Goal: Navigation & Orientation: Find specific page/section

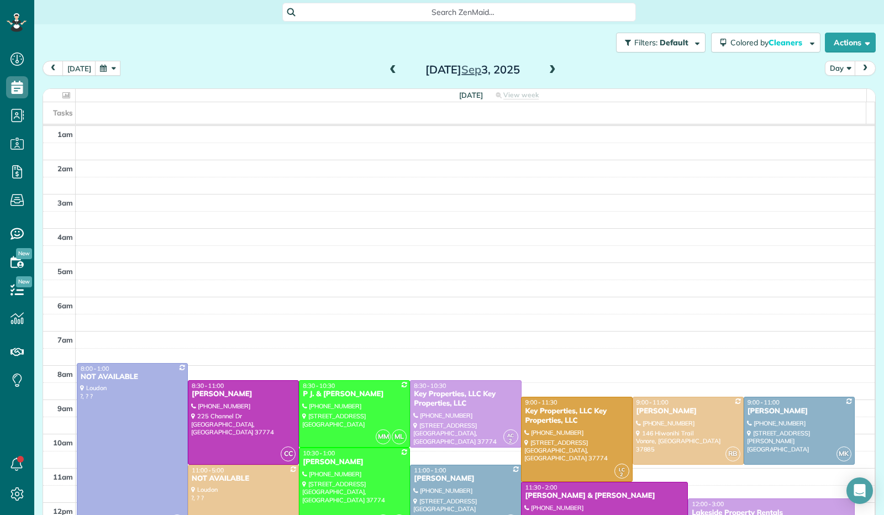
scroll to position [204, 0]
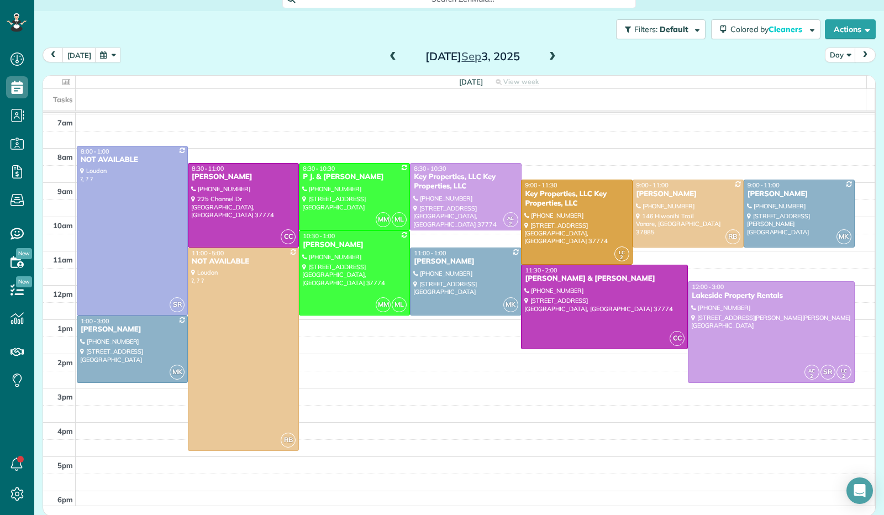
click at [377, 55] on div "[DATE] Day [DATE]" at bounding box center [459, 58] width 833 height 20
click at [387, 56] on span at bounding box center [393, 57] width 12 height 10
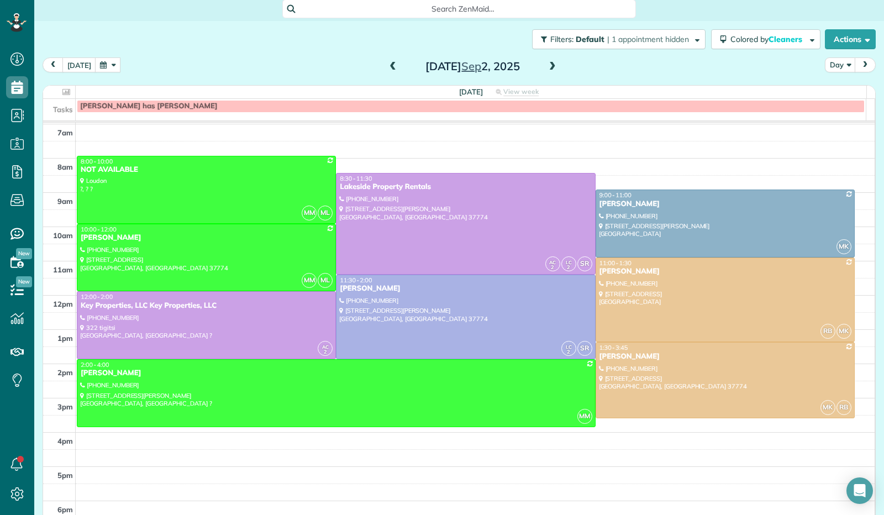
scroll to position [0, 0]
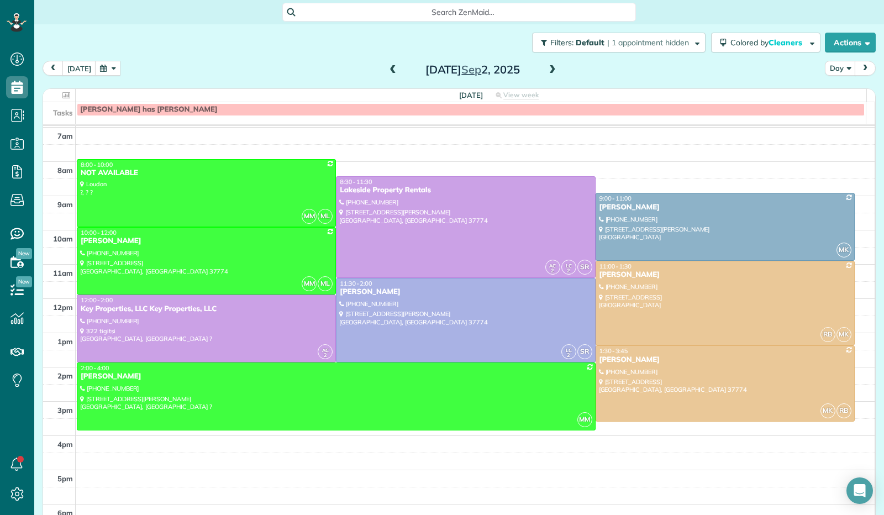
click at [546, 65] on span at bounding box center [552, 70] width 12 height 10
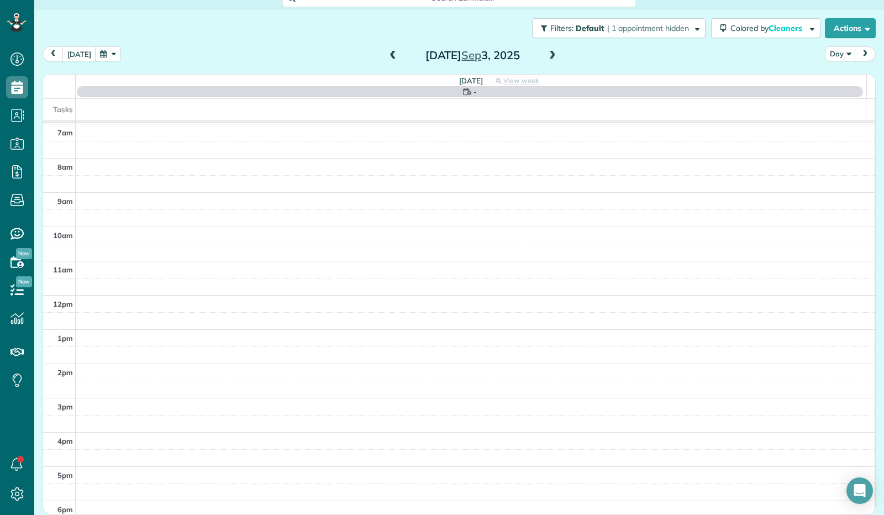
scroll to position [13, 0]
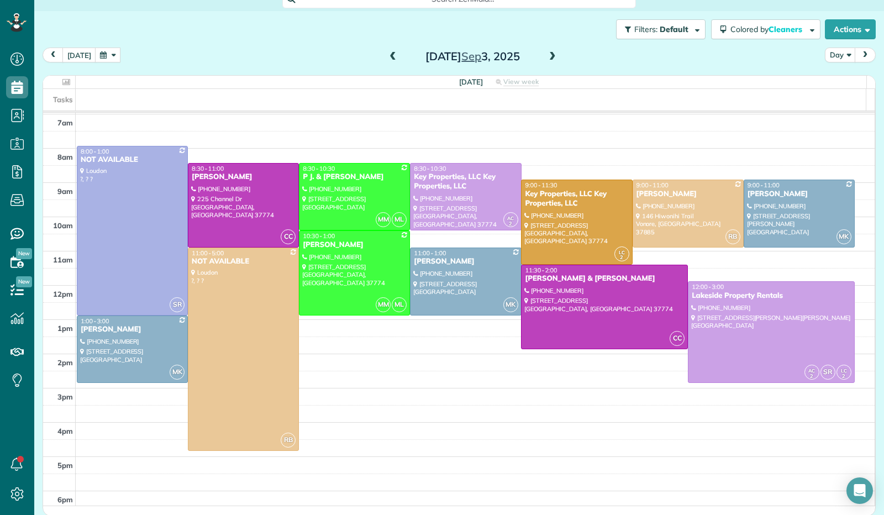
click at [546, 57] on span at bounding box center [552, 57] width 12 height 10
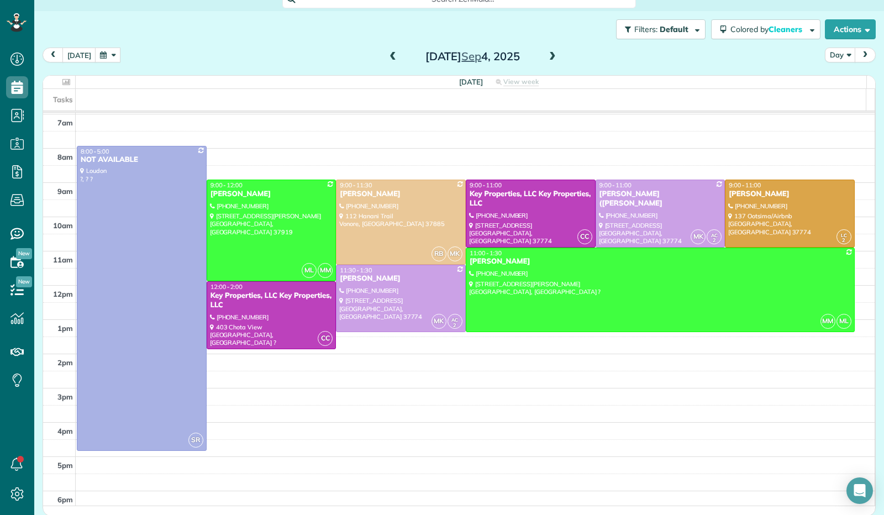
click at [546, 57] on span at bounding box center [552, 57] width 12 height 10
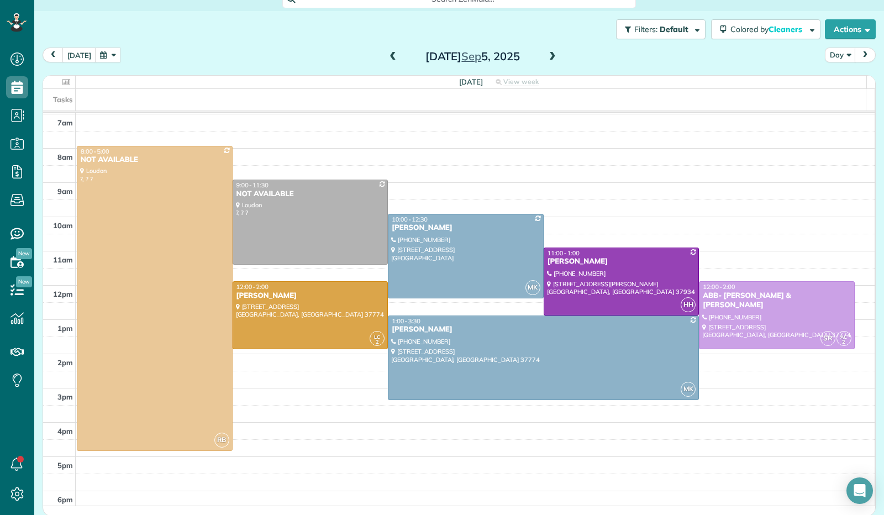
click at [387, 56] on span at bounding box center [393, 57] width 12 height 10
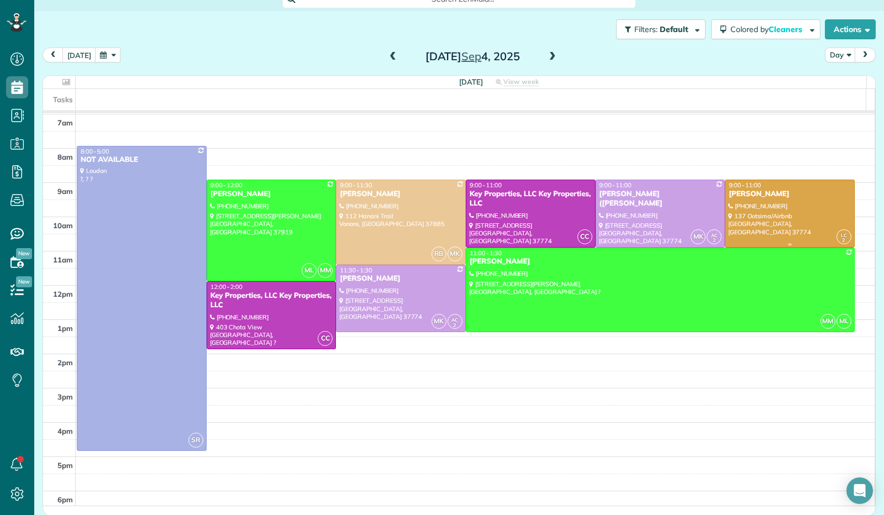
click at [748, 211] on div at bounding box center [789, 213] width 129 height 67
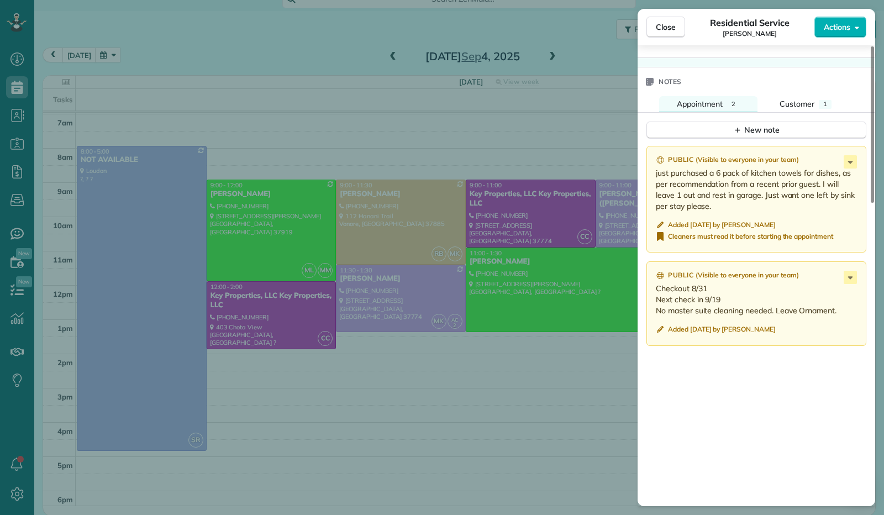
scroll to position [774, 0]
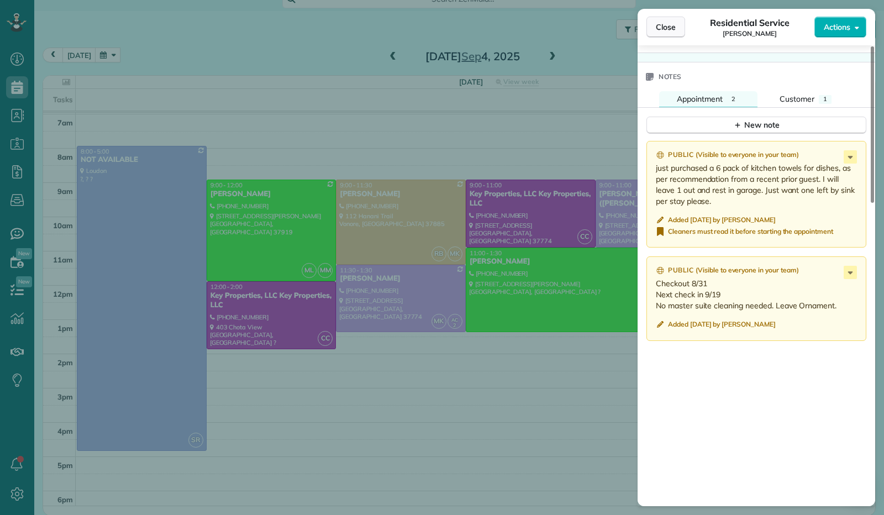
click at [667, 34] on button "Close" at bounding box center [665, 27] width 39 height 21
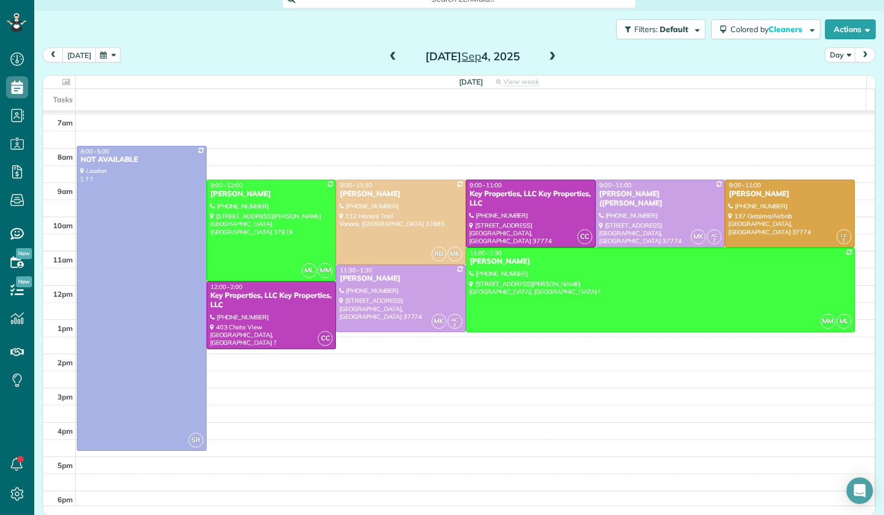
click at [387, 58] on span at bounding box center [393, 57] width 12 height 10
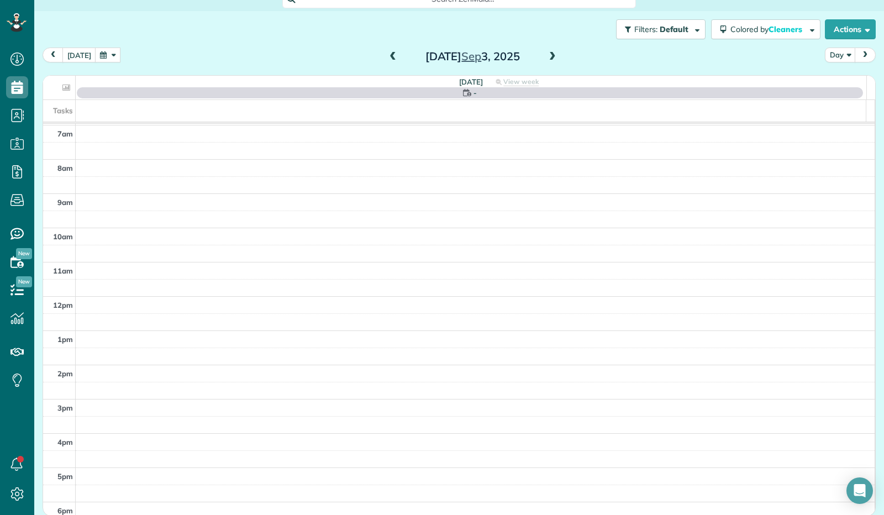
click at [387, 58] on span at bounding box center [393, 57] width 12 height 10
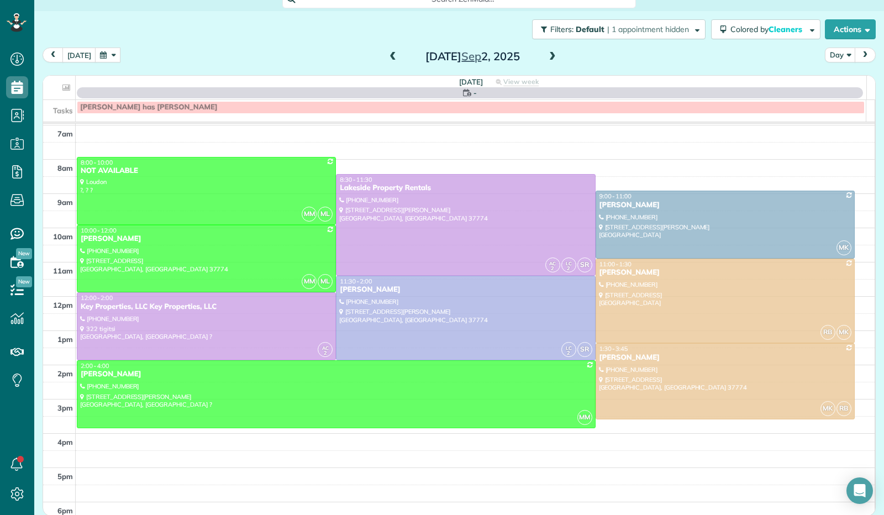
click at [387, 58] on span at bounding box center [393, 57] width 12 height 10
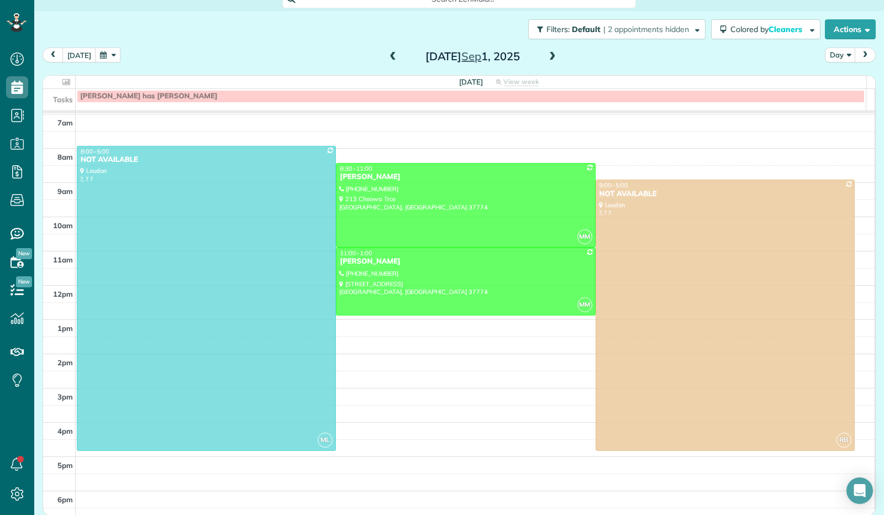
click at [387, 58] on span at bounding box center [393, 57] width 12 height 10
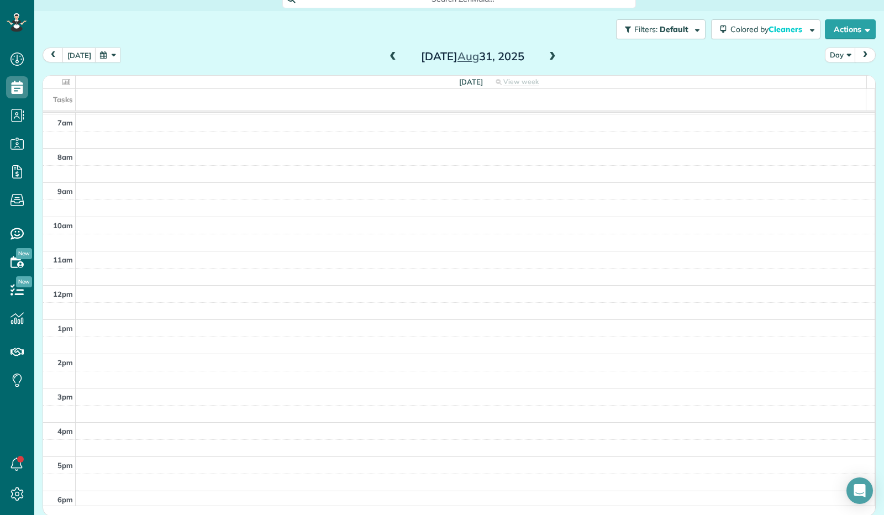
click at [547, 60] on span at bounding box center [552, 57] width 12 height 10
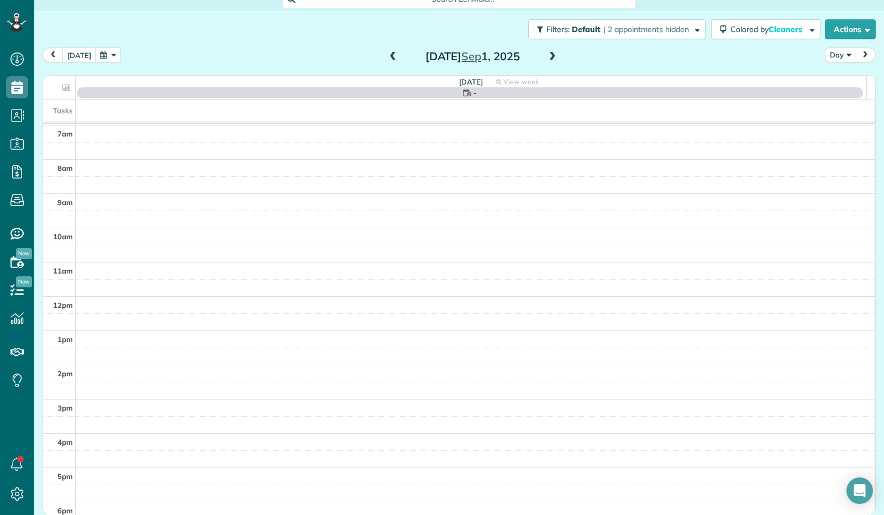
click at [547, 60] on span at bounding box center [552, 57] width 12 height 10
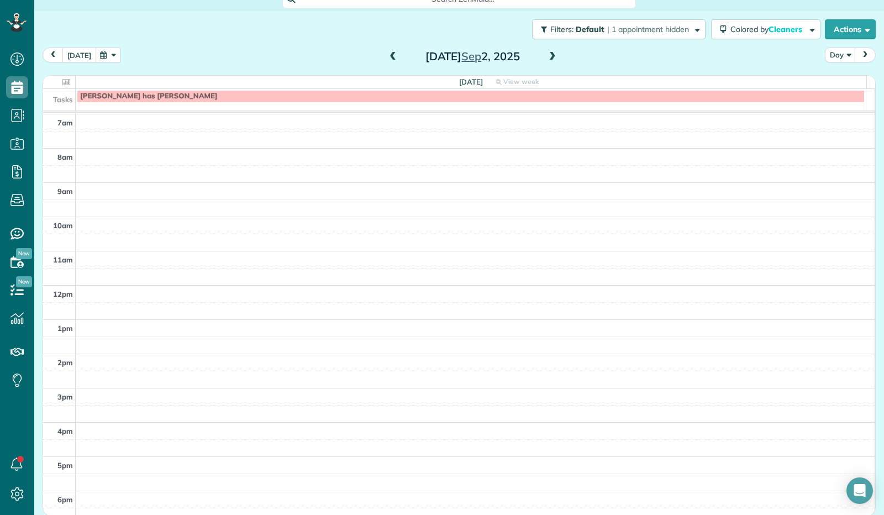
click at [77, 52] on button "[DATE]" at bounding box center [79, 55] width 34 height 15
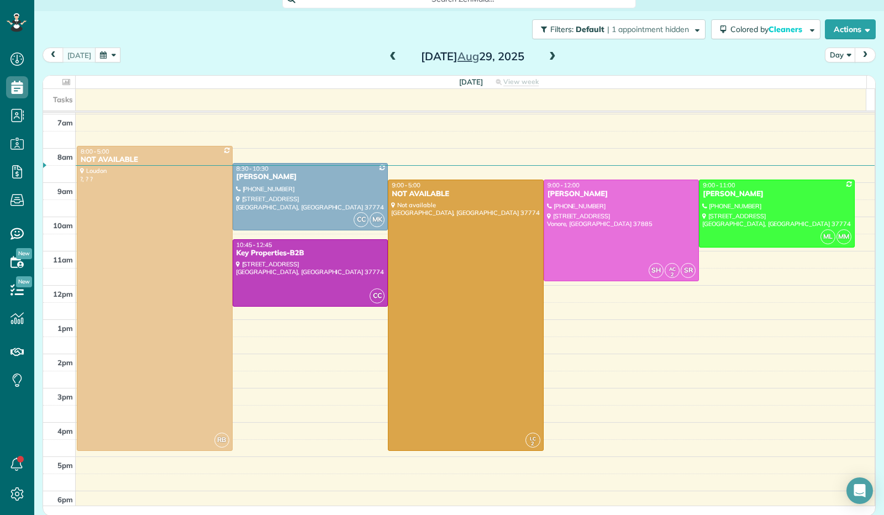
click at [546, 54] on span at bounding box center [552, 57] width 12 height 10
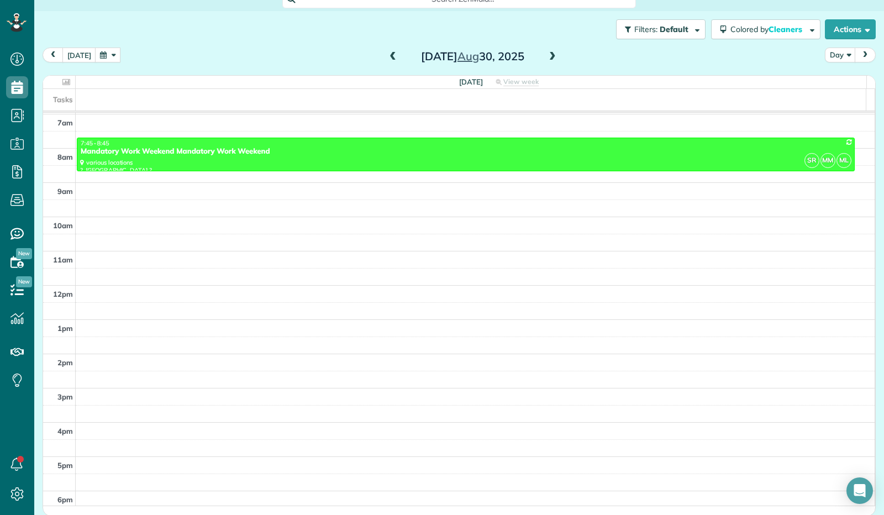
click at [551, 55] on span at bounding box center [552, 57] width 12 height 10
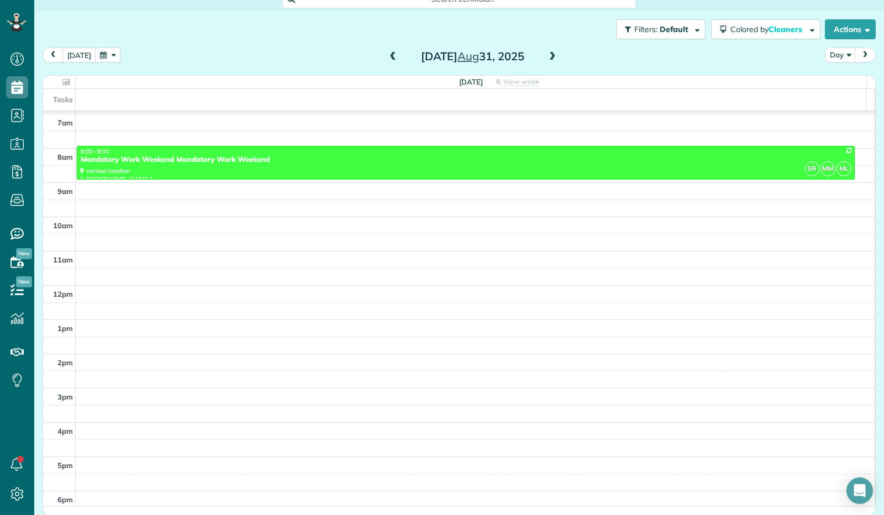
click at [553, 56] on div "[DATE]" at bounding box center [472, 57] width 177 height 18
click at [548, 59] on span at bounding box center [552, 57] width 12 height 10
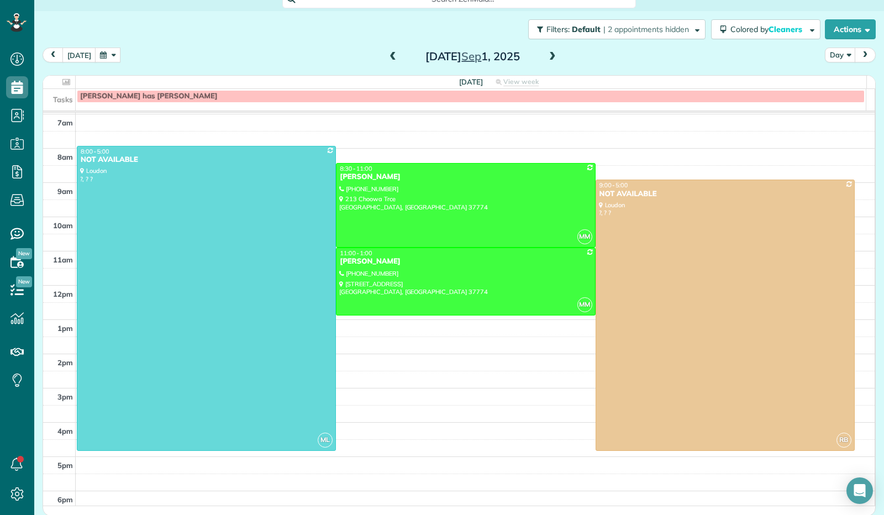
click at [548, 58] on span at bounding box center [552, 57] width 12 height 10
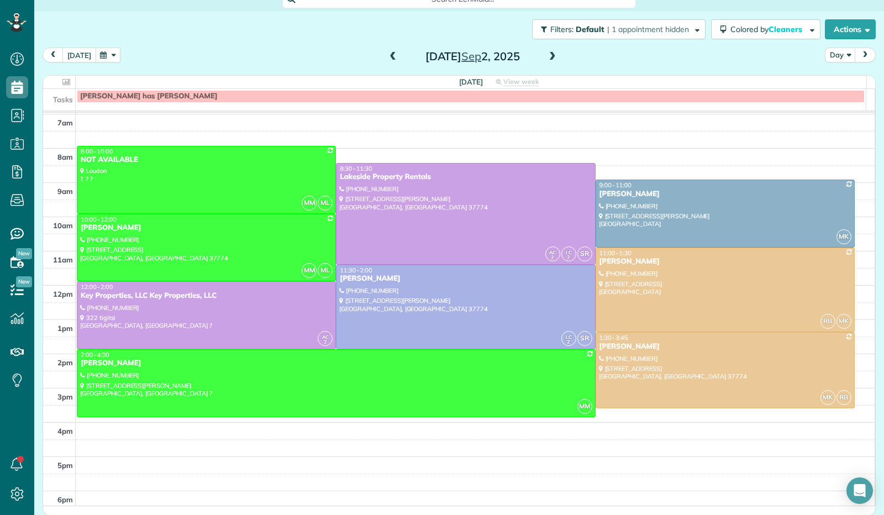
click at [83, 52] on button "[DATE]" at bounding box center [79, 55] width 34 height 15
